Goal: Information Seeking & Learning: Find specific page/section

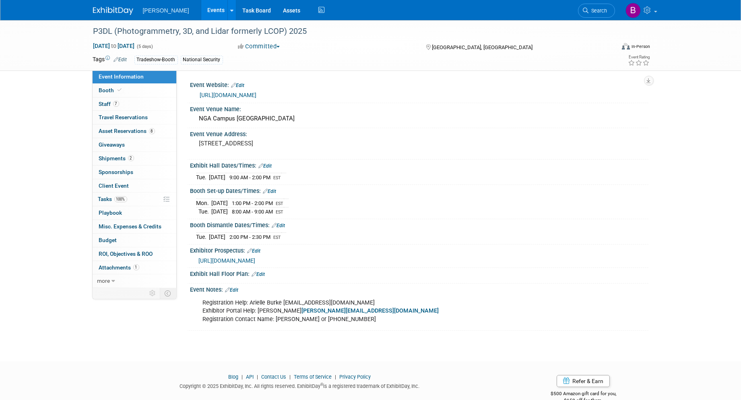
click at [585, 12] on icon at bounding box center [586, 11] width 6 height 6
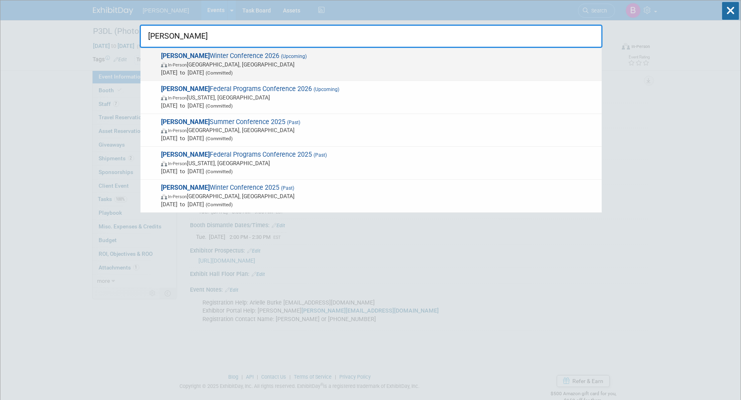
type input "mapps"
click at [300, 63] on span "In-Person Tucson, AZ" at bounding box center [379, 64] width 437 height 8
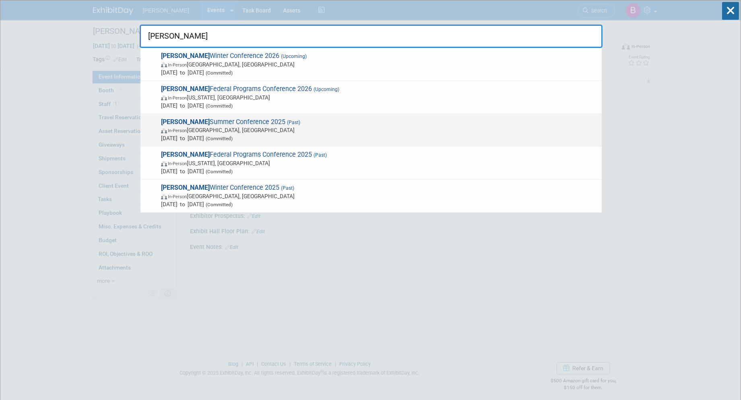
type input "mapps"
click at [254, 131] on span "In-Person Jamestown, NY" at bounding box center [379, 130] width 437 height 8
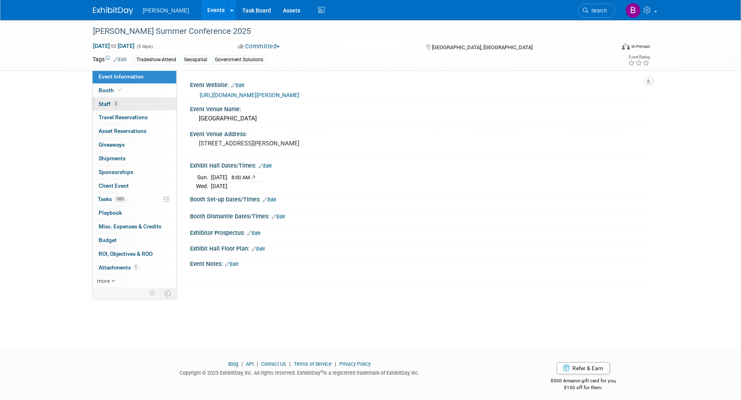
click at [149, 97] on link "3 Staff 3" at bounding box center [135, 103] width 84 height 13
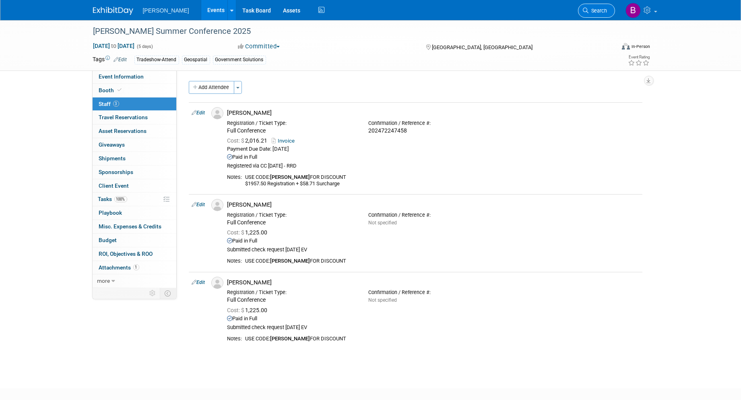
click at [589, 16] on link "Search" at bounding box center [596, 11] width 37 height 14
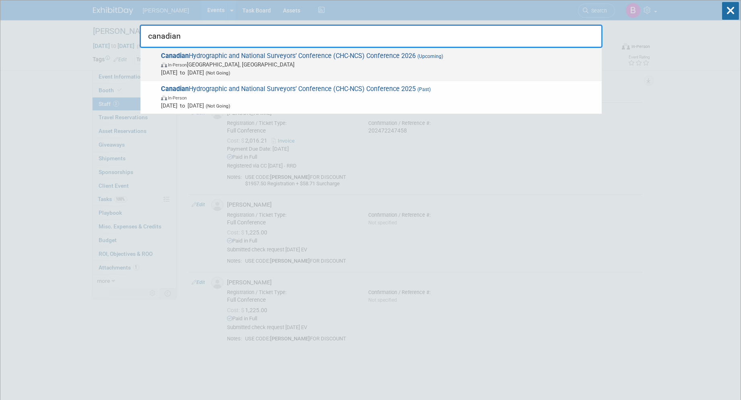
type input "canadian"
click at [467, 50] on div "Canadian Hydrographic and National Surveyors’ Conference (CHC-NCS) Conference 2…" at bounding box center [370, 64] width 461 height 33
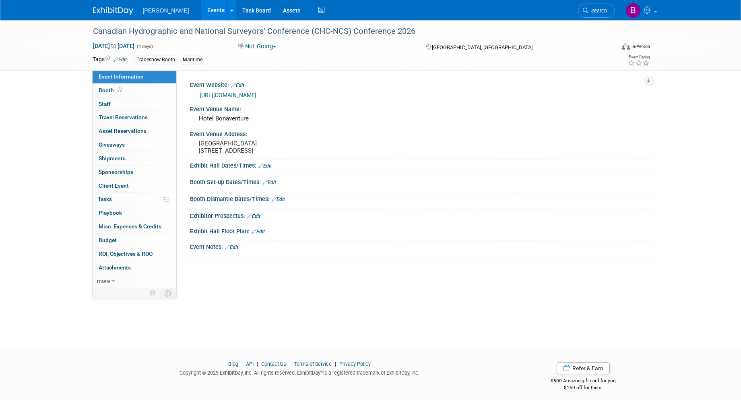
click at [606, 8] on span "Search" at bounding box center [598, 11] width 19 height 6
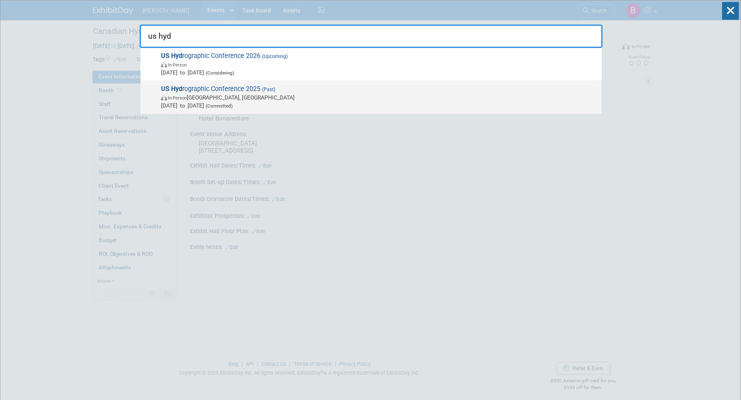
type input "us hyd"
click at [233, 103] on span "Mar 17, 2025 to Mar 20, 2025 (Committed)" at bounding box center [379, 105] width 437 height 8
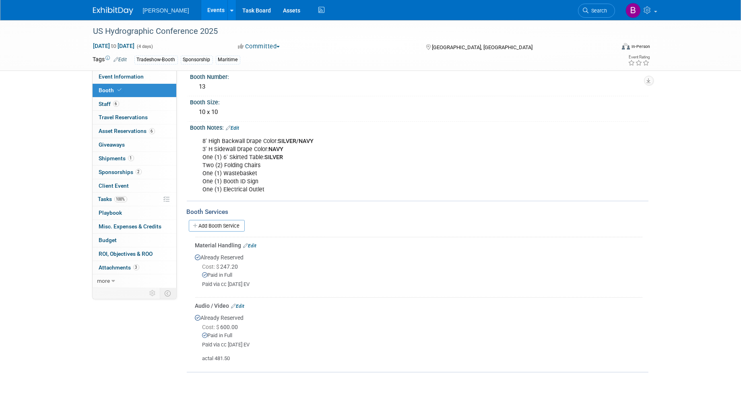
scroll to position [116, 0]
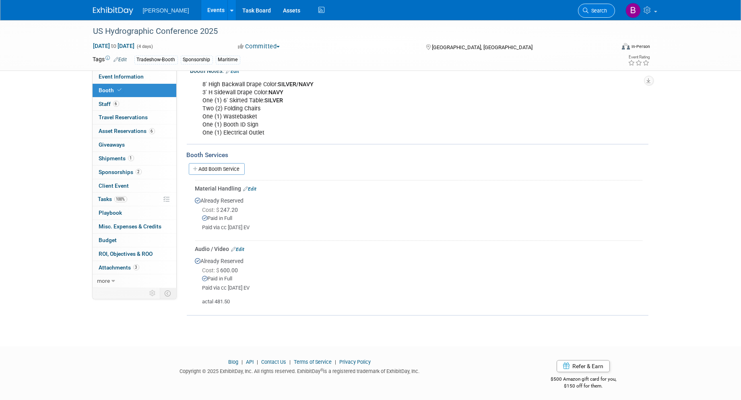
click at [582, 7] on link "Search" at bounding box center [596, 11] width 37 height 14
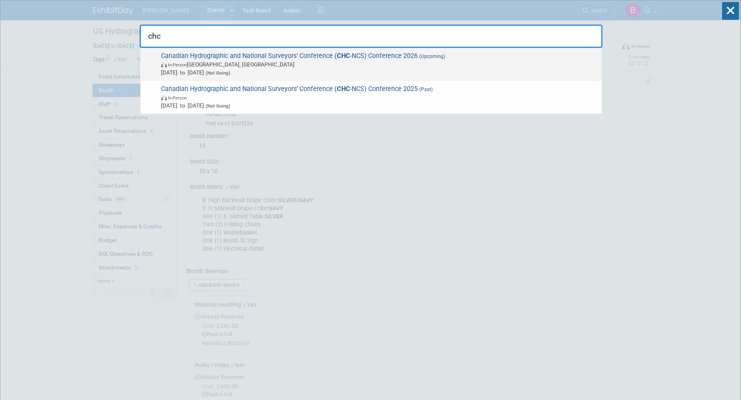
type input "chc"
click at [371, 59] on span "Canadian Hydrographic and National Surveyors’ Conference ( CHC -NCS) Conference…" at bounding box center [378, 64] width 439 height 25
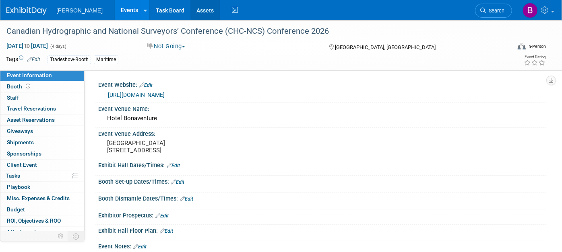
click at [191, 7] on link "Assets" at bounding box center [204, 10] width 29 height 20
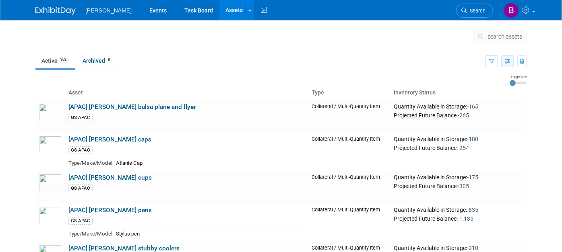
click at [510, 63] on icon "button" at bounding box center [507, 61] width 5 height 5
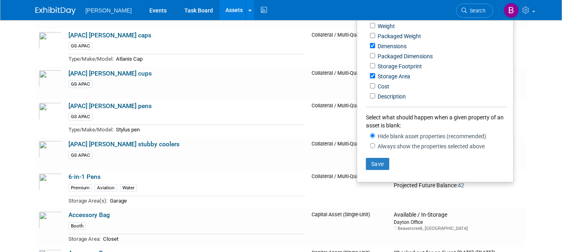
scroll to position [106, 0]
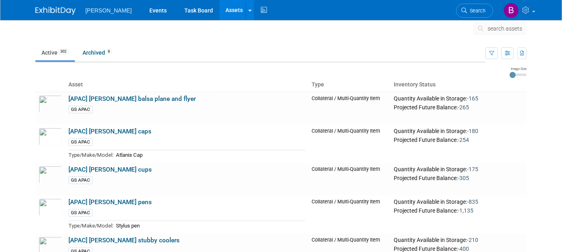
scroll to position [4, 0]
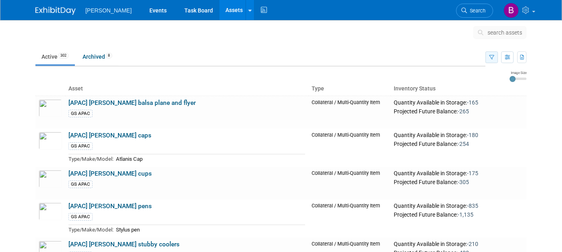
click at [493, 52] on button "button" at bounding box center [491, 58] width 12 height 12
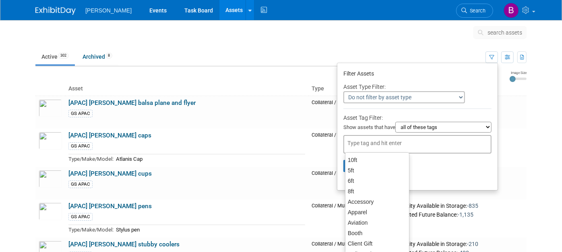
click at [397, 146] on div at bounding box center [417, 144] width 148 height 19
type input "g"
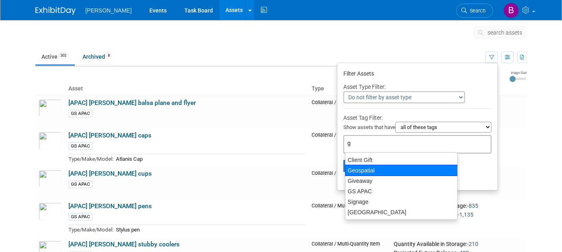
click at [373, 168] on div "Geospatial" at bounding box center [401, 170] width 113 height 11
type input "Geospatial"
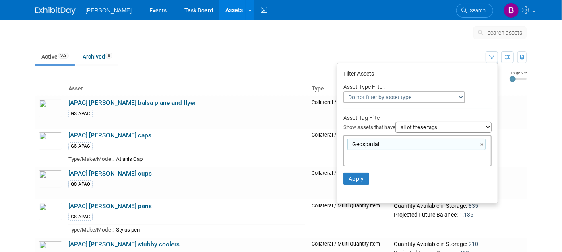
click at [360, 188] on li "Apply Clear Filters" at bounding box center [417, 179] width 160 height 24
click at [365, 177] on button "Apply" at bounding box center [356, 179] width 26 height 12
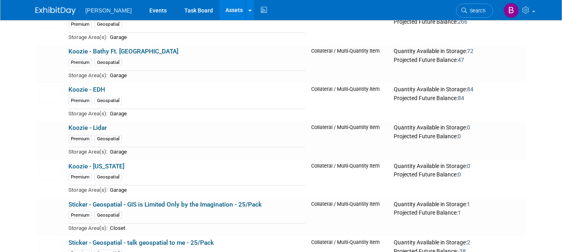
scroll to position [1096, 0]
